Goal: Information Seeking & Learning: Learn about a topic

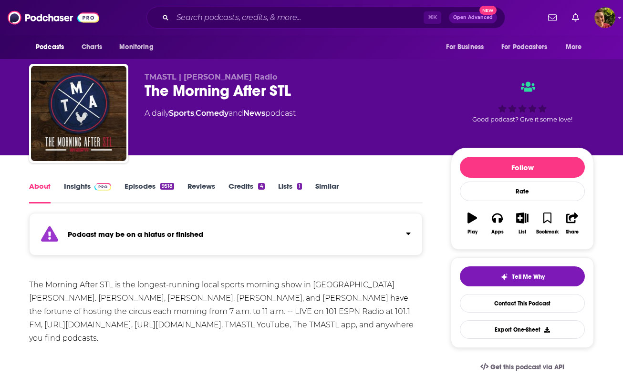
click at [206, 91] on div "The Morning After STL" at bounding box center [290, 91] width 291 height 19
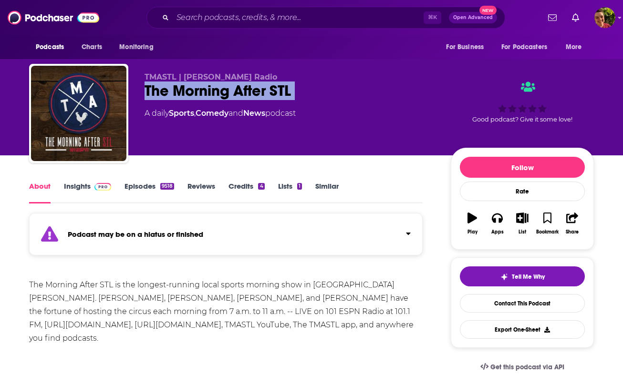
click at [206, 91] on div "The Morning After STL" at bounding box center [290, 91] width 291 height 19
copy div "The Morning After STL"
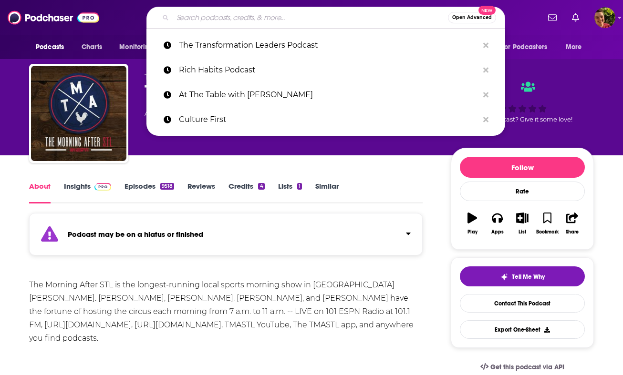
click at [227, 22] on input "Search podcasts, credits, & more..." at bounding box center [310, 17] width 275 height 15
paste input "The Morning After STL"
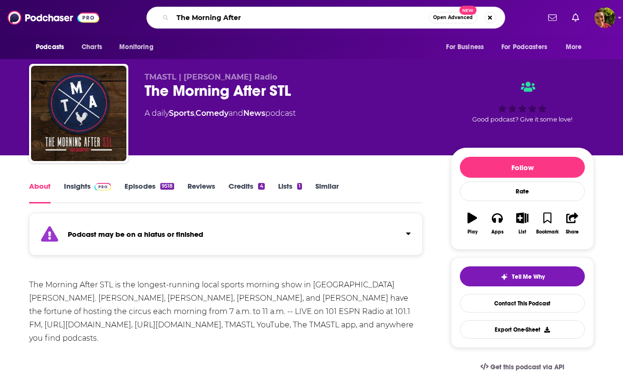
type input "The Morning After"
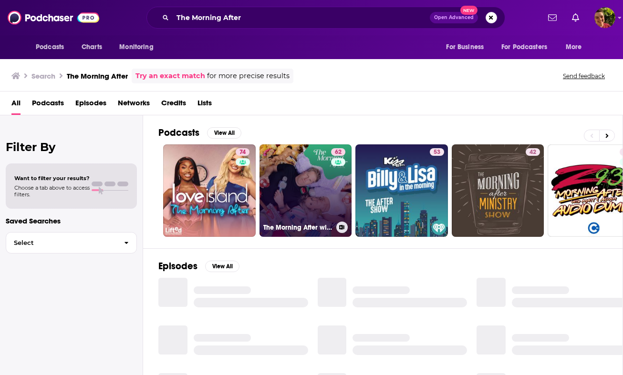
click at [293, 173] on link "62 The Morning After with [PERSON_NAME]" at bounding box center [305, 191] width 93 height 93
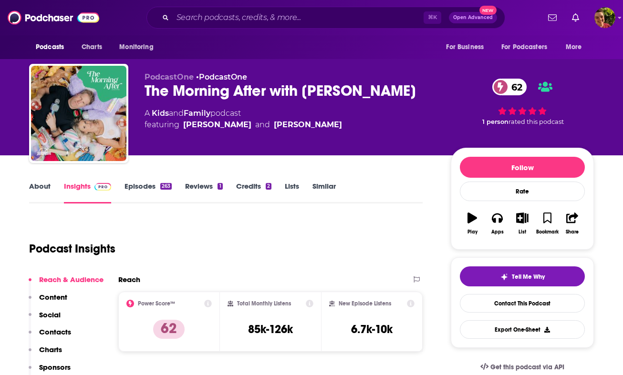
click at [43, 197] on link "About" at bounding box center [39, 193] width 21 height 22
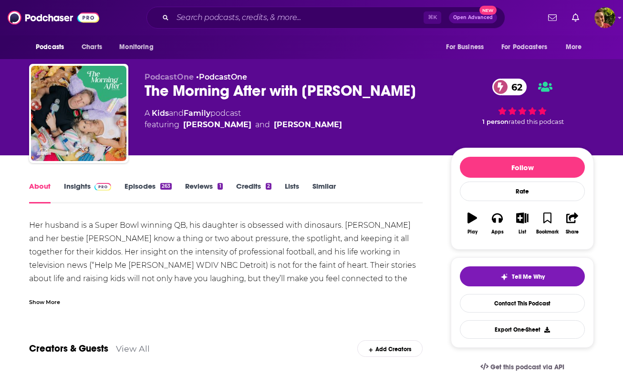
click at [43, 302] on div "Show More" at bounding box center [44, 301] width 31 height 9
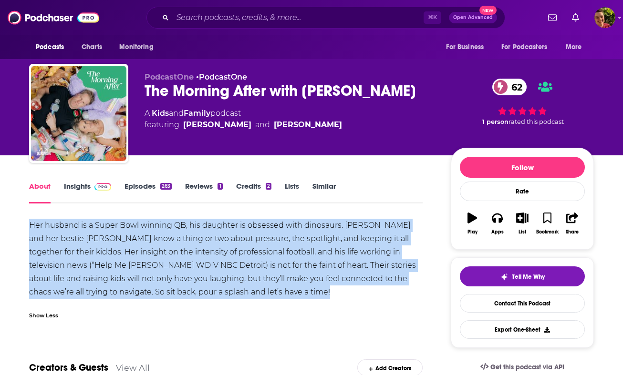
drag, startPoint x: 38, startPoint y: 227, endPoint x: 307, endPoint y: 300, distance: 278.9
copy div "Her husband is a Super Bowl winning QB, his daughter is obsessed with dinosaurs…"
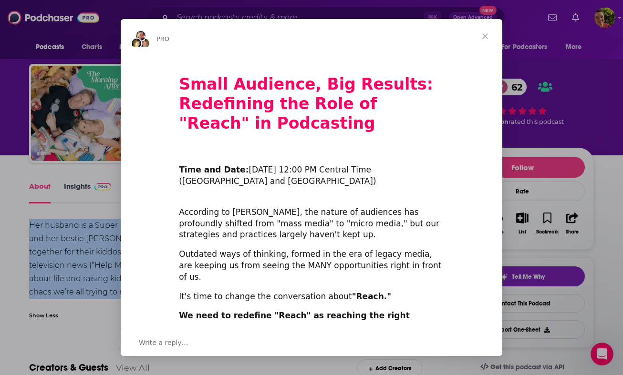
click at [485, 31] on span "Close" at bounding box center [485, 36] width 34 height 34
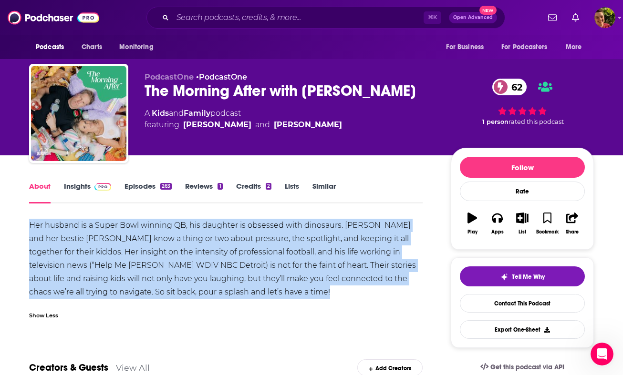
click at [247, 243] on div "Her husband is a Super Bowl winning QB, his daughter is obsessed with dinosaurs…" at bounding box center [225, 259] width 393 height 80
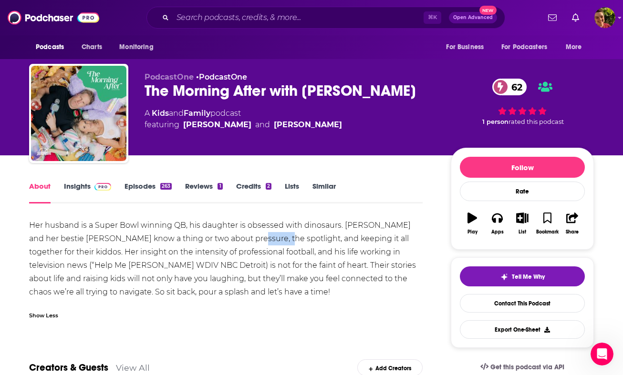
click at [247, 243] on div "Her husband is a Super Bowl winning QB, his daughter is obsessed with dinosaurs…" at bounding box center [225, 259] width 393 height 80
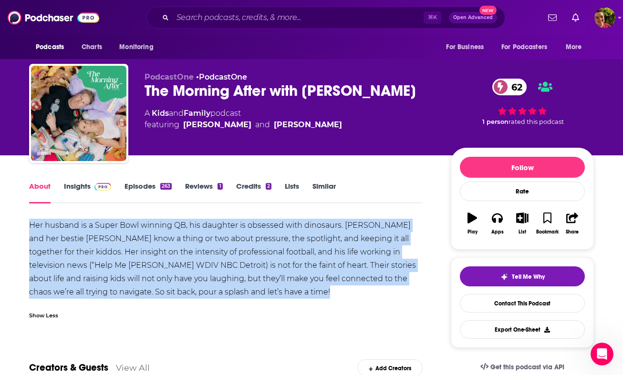
click at [247, 243] on div "Her husband is a Super Bowl winning QB, his daughter is obsessed with dinosaurs…" at bounding box center [225, 259] width 393 height 80
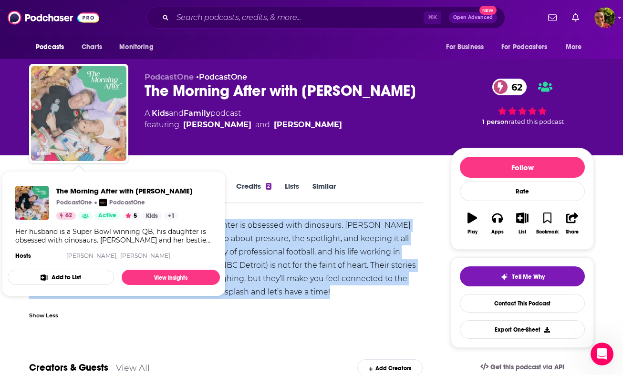
drag, startPoint x: 119, startPoint y: 127, endPoint x: 90, endPoint y: 159, distance: 43.2
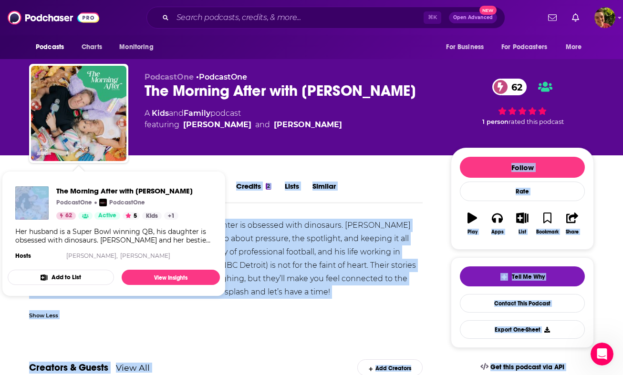
drag, startPoint x: 53, startPoint y: 169, endPoint x: -20, endPoint y: 175, distance: 73.2
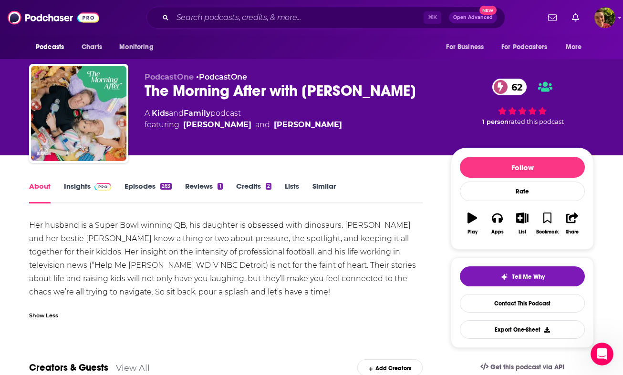
click at [34, 163] on div at bounding box center [78, 113] width 99 height 99
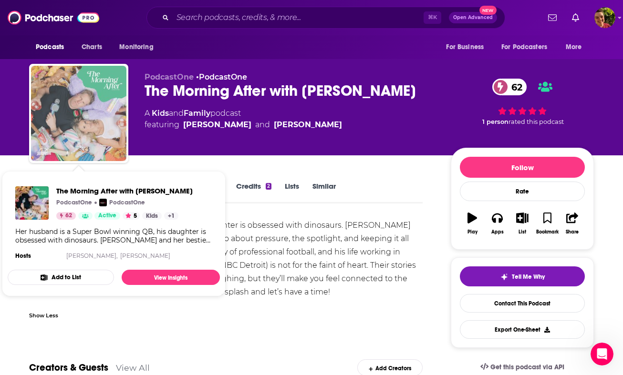
drag, startPoint x: 68, startPoint y: 150, endPoint x: -17, endPoint y: 152, distance: 84.9
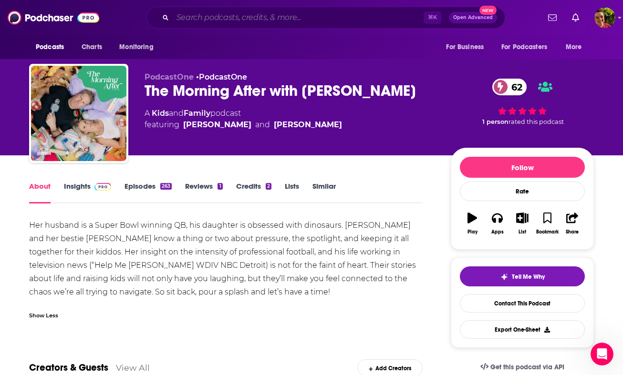
click at [309, 11] on input "Search podcasts, credits, & more..." at bounding box center [298, 17] width 251 height 15
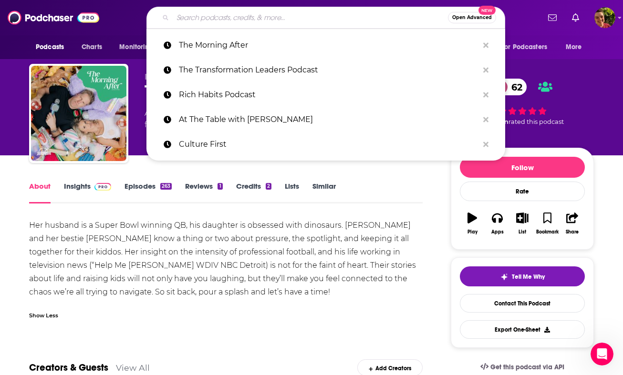
paste input "Moms ask why podcast"
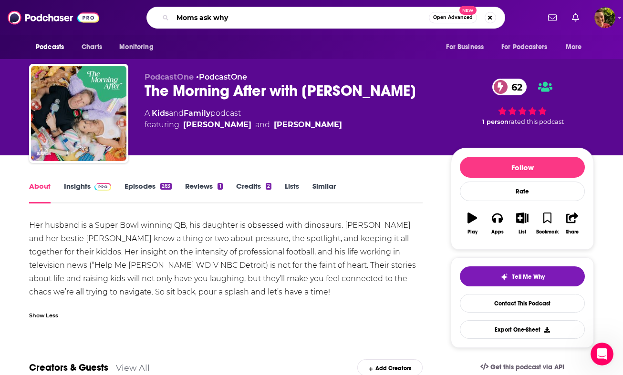
type input "Moms ask why"
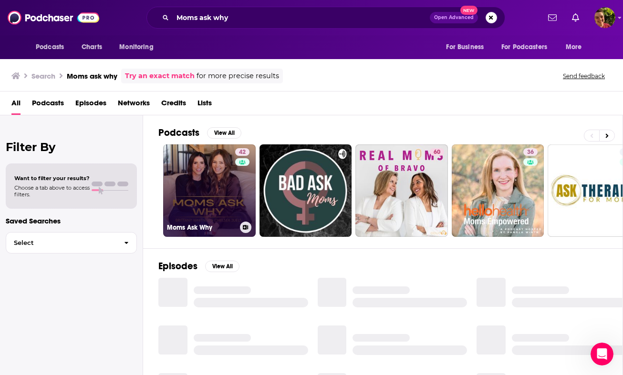
click at [198, 184] on link "42 Moms Ask Why" at bounding box center [209, 191] width 93 height 93
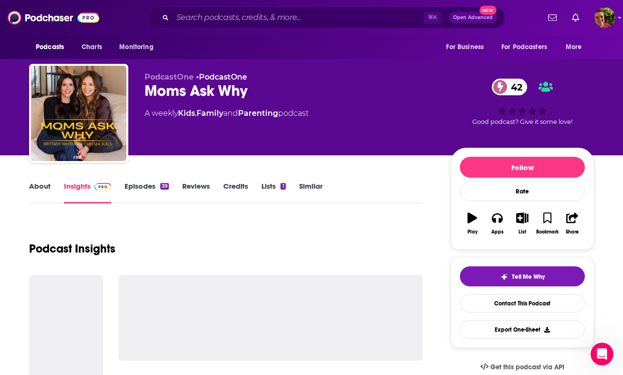
click at [47, 187] on link "About" at bounding box center [39, 193] width 21 height 22
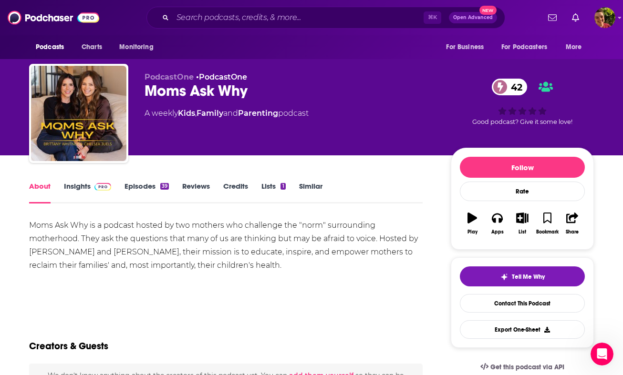
click at [171, 243] on div "Moms Ask Why is a podcast hosted by two mothers who challenge the "norm" surrou…" at bounding box center [225, 245] width 393 height 53
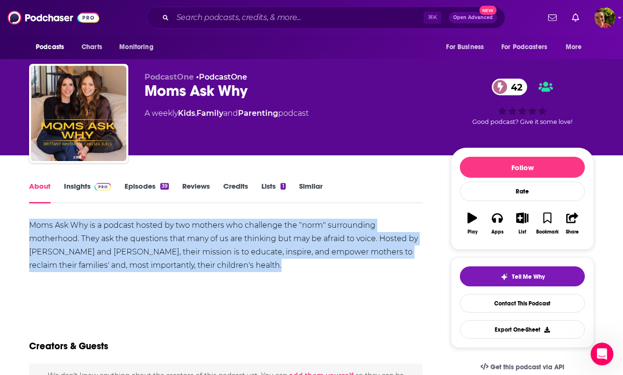
click at [171, 243] on div "Moms Ask Why is a podcast hosted by two mothers who challenge the "norm" surrou…" at bounding box center [225, 245] width 393 height 53
copy div "Moms Ask Why is a podcast hosted by two mothers who challenge the "norm" surrou…"
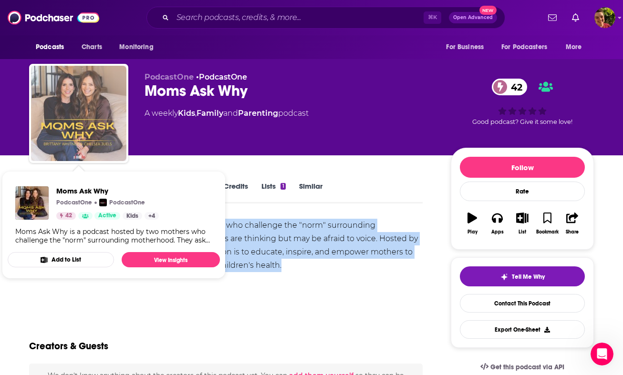
drag, startPoint x: 87, startPoint y: 136, endPoint x: 81, endPoint y: 143, distance: 9.1
